Goal: Task Accomplishment & Management: Use online tool/utility

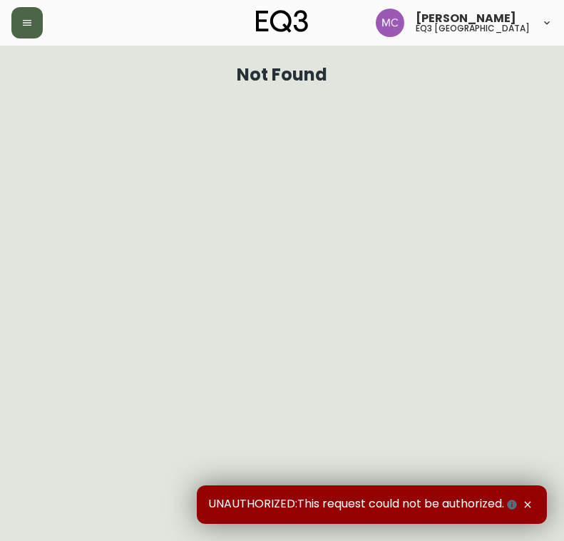
click at [20, 23] on button "button" at bounding box center [26, 22] width 31 height 31
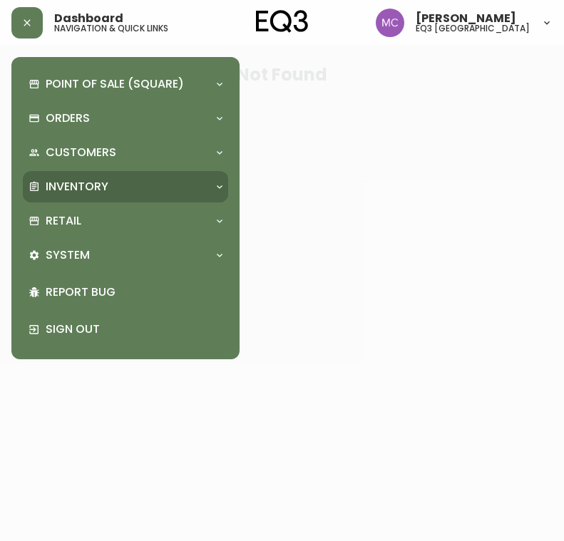
click at [80, 185] on p "Inventory" at bounding box center [77, 187] width 63 height 16
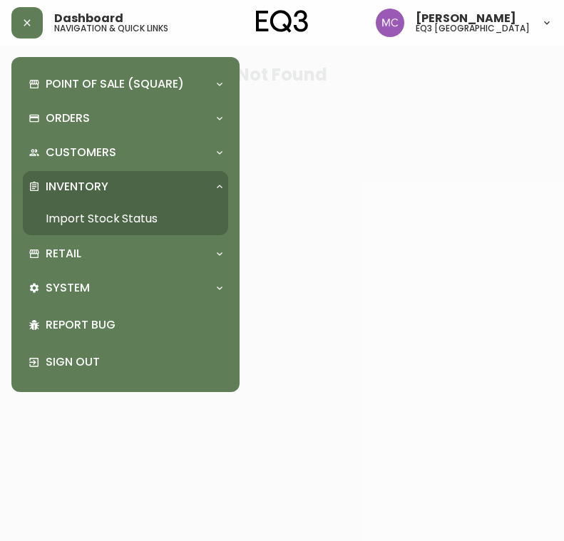
click at [65, 224] on link "Import Stock Status" at bounding box center [125, 218] width 205 height 33
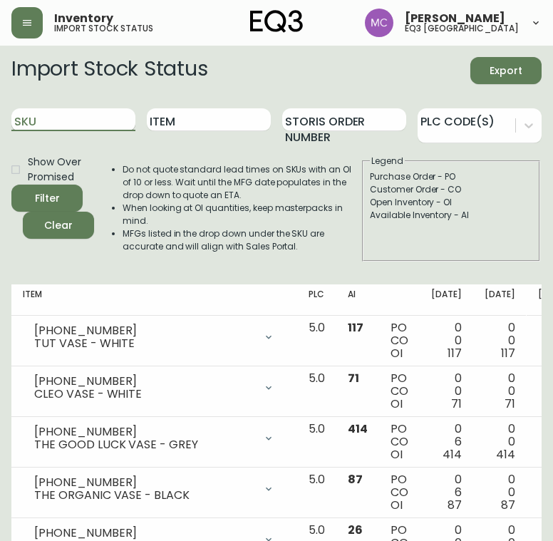
click at [84, 125] on input "SKU" at bounding box center [73, 119] width 124 height 23
paste input "3020-374-1-A"
click at [11, 185] on button "Filter" at bounding box center [46, 198] width 71 height 27
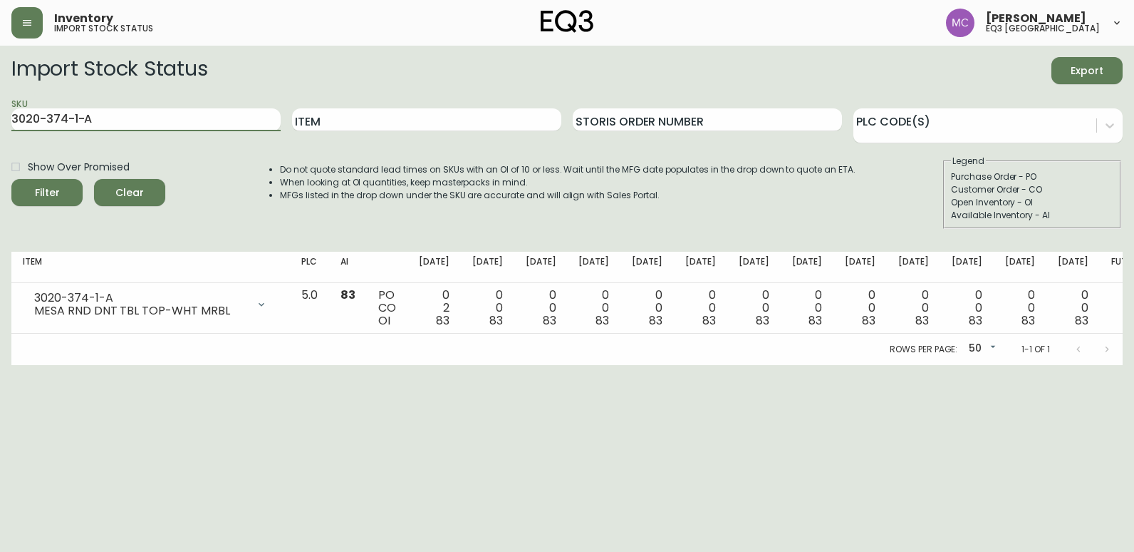
drag, startPoint x: 105, startPoint y: 120, endPoint x: 0, endPoint y: 99, distance: 106.9
click at [0, 105] on html "Inventory import stock status [PERSON_NAME] eq3 [GEOGRAPHIC_DATA] Import Stock …" at bounding box center [567, 182] width 1134 height 365
paste input "3-4-B"
click at [11, 179] on button "Filter" at bounding box center [46, 192] width 71 height 27
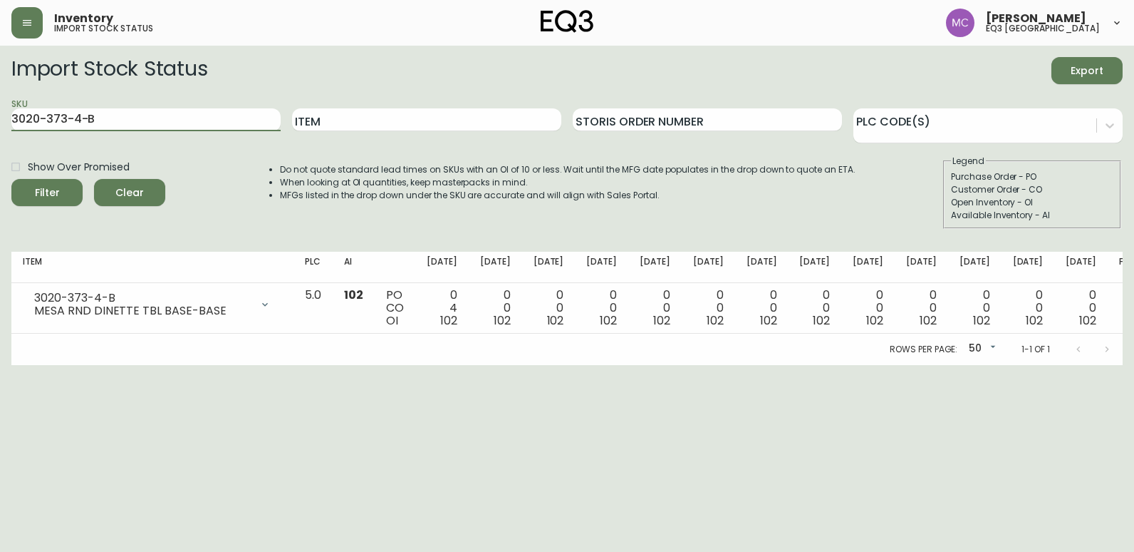
drag, startPoint x: 118, startPoint y: 117, endPoint x: 0, endPoint y: 112, distance: 117.7
click at [0, 112] on html "Inventory import stock status [PERSON_NAME] eq3 [GEOGRAPHIC_DATA] Import Stock …" at bounding box center [567, 182] width 1134 height 365
paste input "C"
click at [11, 179] on button "Filter" at bounding box center [46, 192] width 71 height 27
click at [0, 89] on html "Inventory import stock status [PERSON_NAME] eq3 [GEOGRAPHIC_DATA] Import Stock …" at bounding box center [567, 182] width 1134 height 365
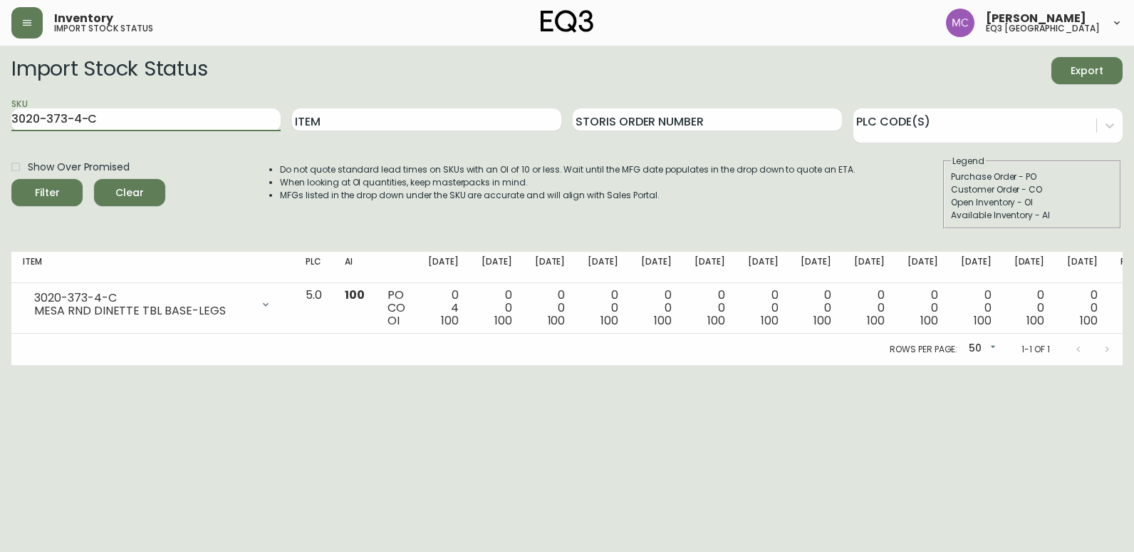
paste input "7220-103-13-B"
type input "7220-103-13-B"
click at [11, 179] on button "Filter" at bounding box center [46, 192] width 71 height 27
